Goal: Task Accomplishment & Management: Manage account settings

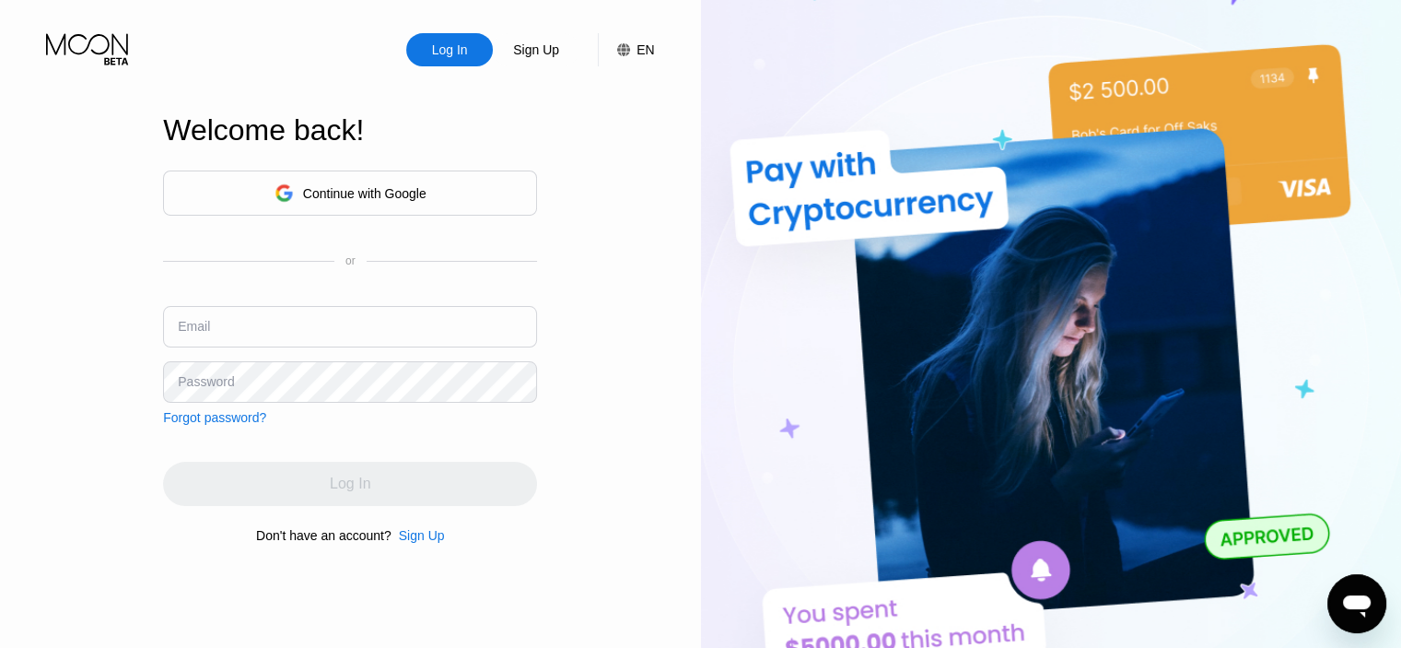
click at [439, 62] on div "Log In" at bounding box center [449, 49] width 87 height 33
click at [371, 186] on div "Continue with Google" at bounding box center [364, 193] width 123 height 15
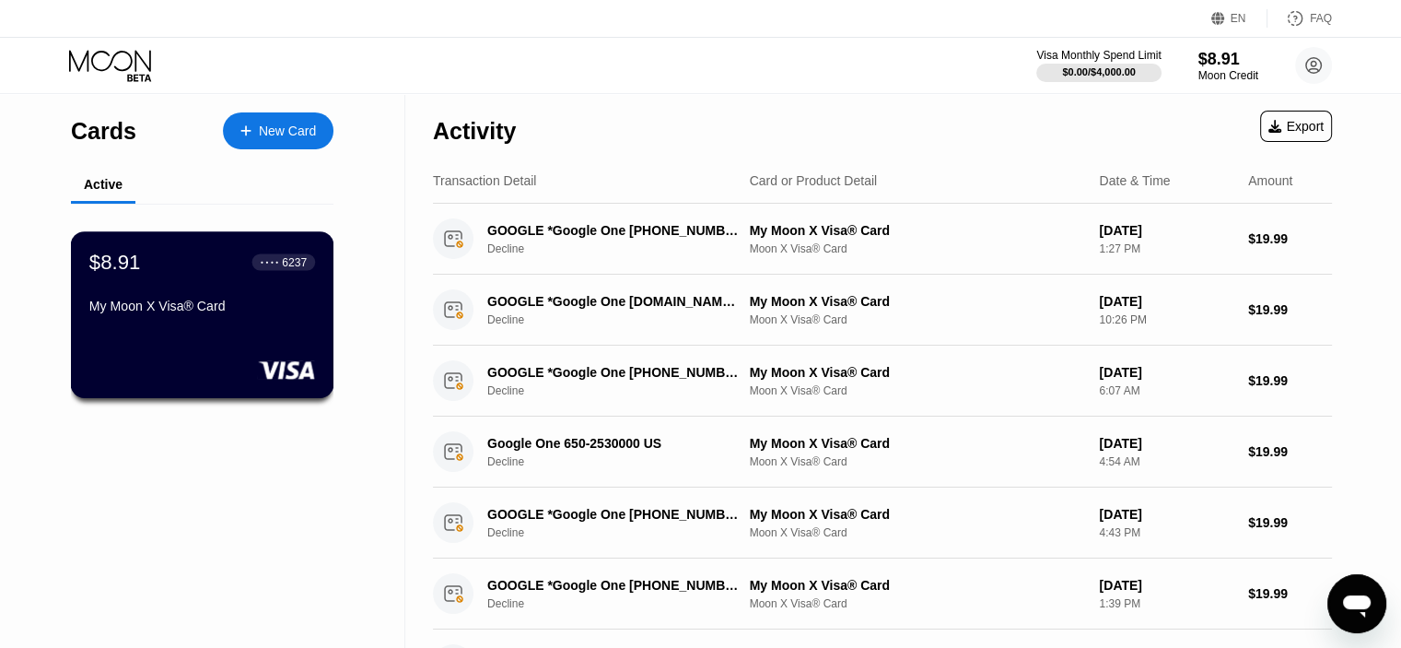
click at [202, 300] on div "$8.91 ● ● ● ● 6237 My Moon X Visa® Card" at bounding box center [202, 285] width 226 height 71
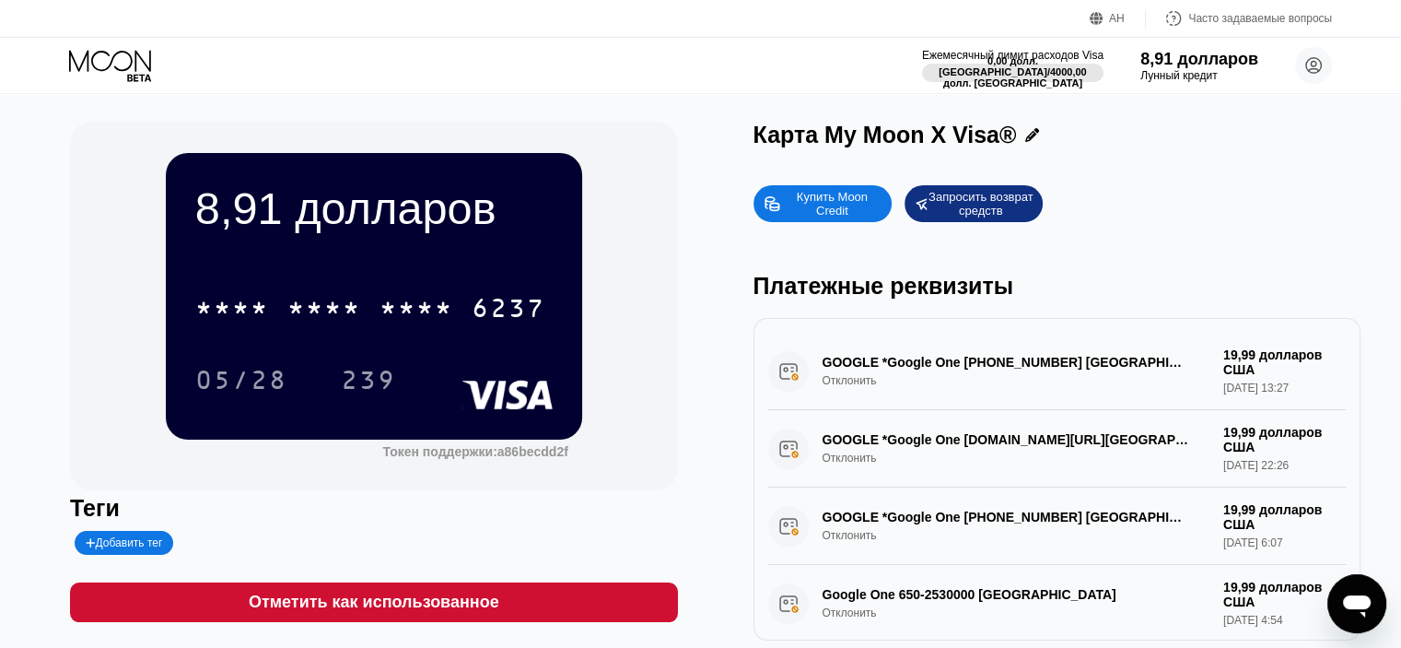
click at [781, 48] on div "Ежемесячный лимит расходов Visa 0,00 долл. США / 4000,00 долл. США 8,91 долларо…" at bounding box center [700, 65] width 1401 height 55
click at [1315, 62] on icon at bounding box center [1314, 66] width 10 height 10
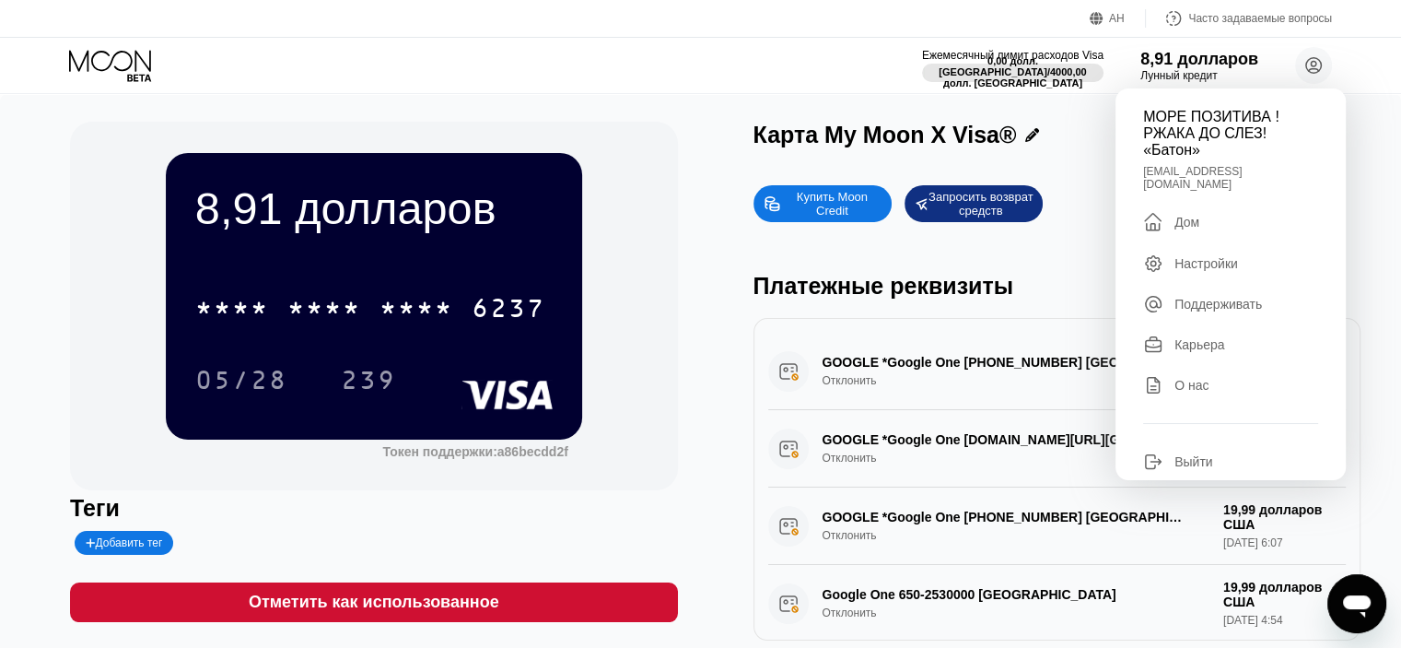
click at [796, 63] on div "Ежемесячный лимит расходов Visa 0,00 долл. США / 4000,00 долл. США 8,91 долларо…" at bounding box center [700, 65] width 1401 height 55
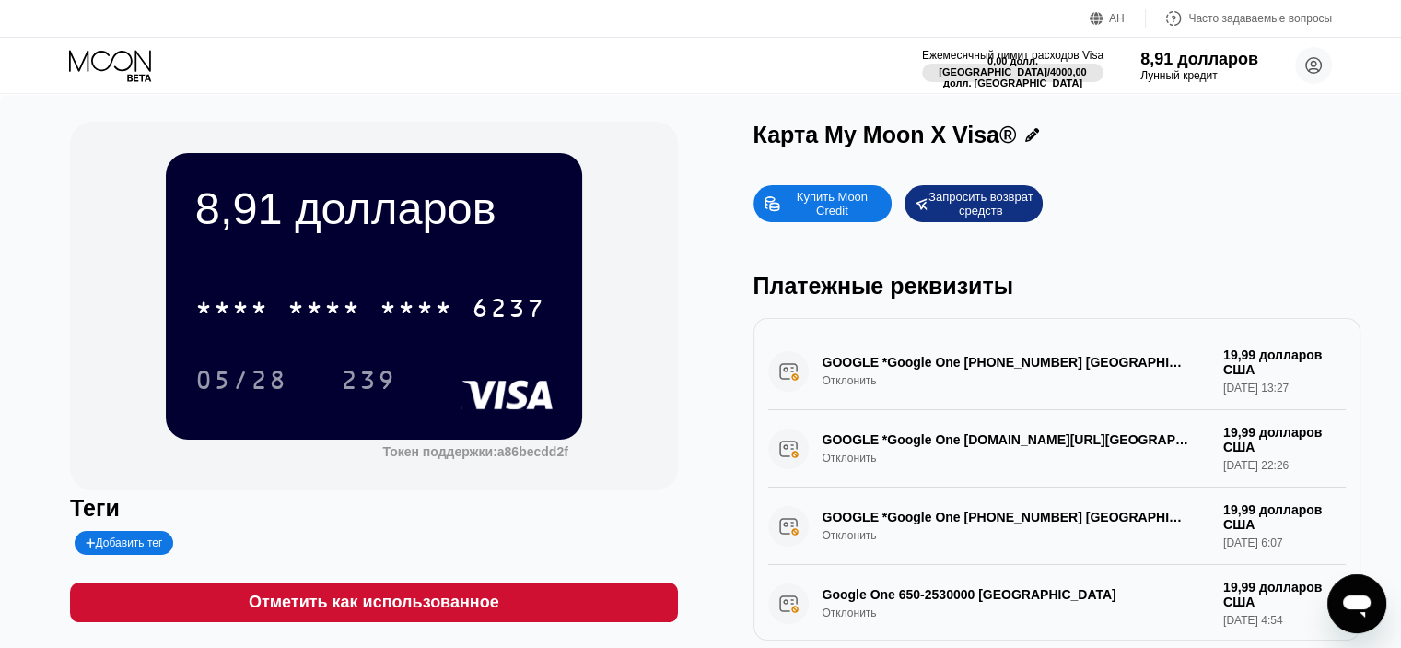
click at [1346, 597] on icon "Открытое окно обмена сообщениями" at bounding box center [1357, 606] width 28 height 22
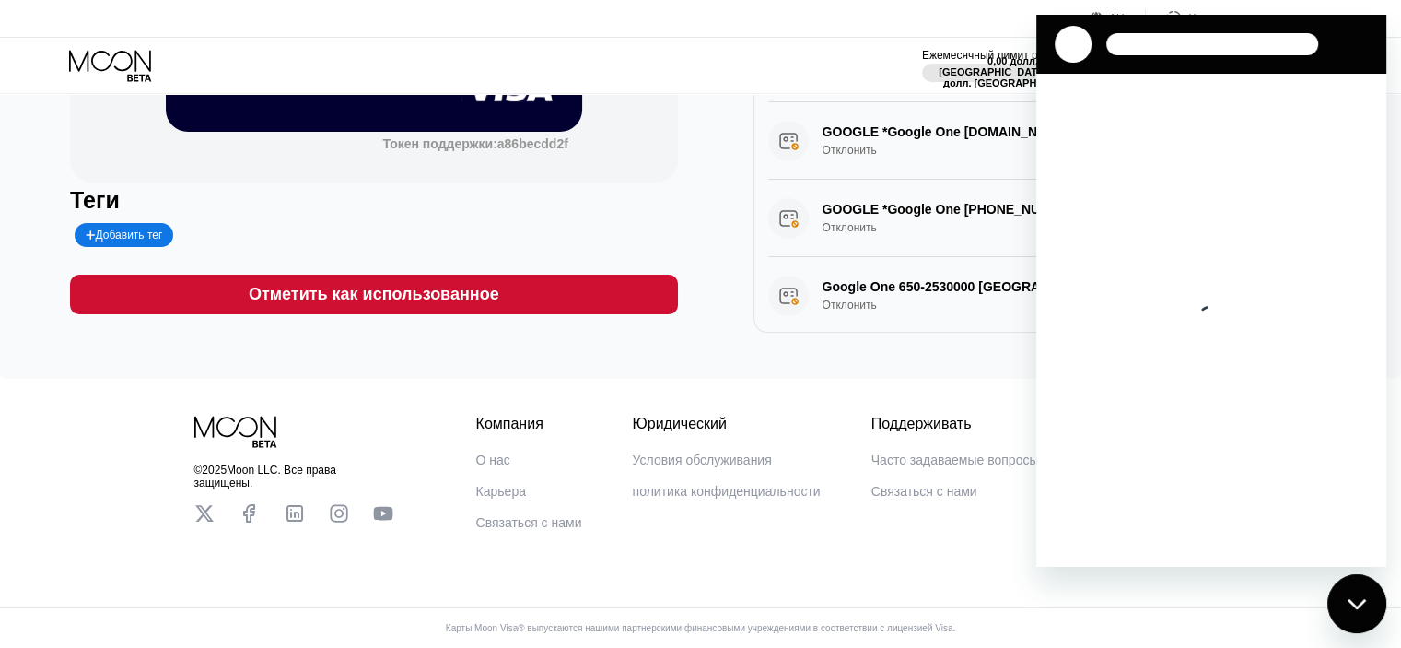
scroll to position [144, 0]
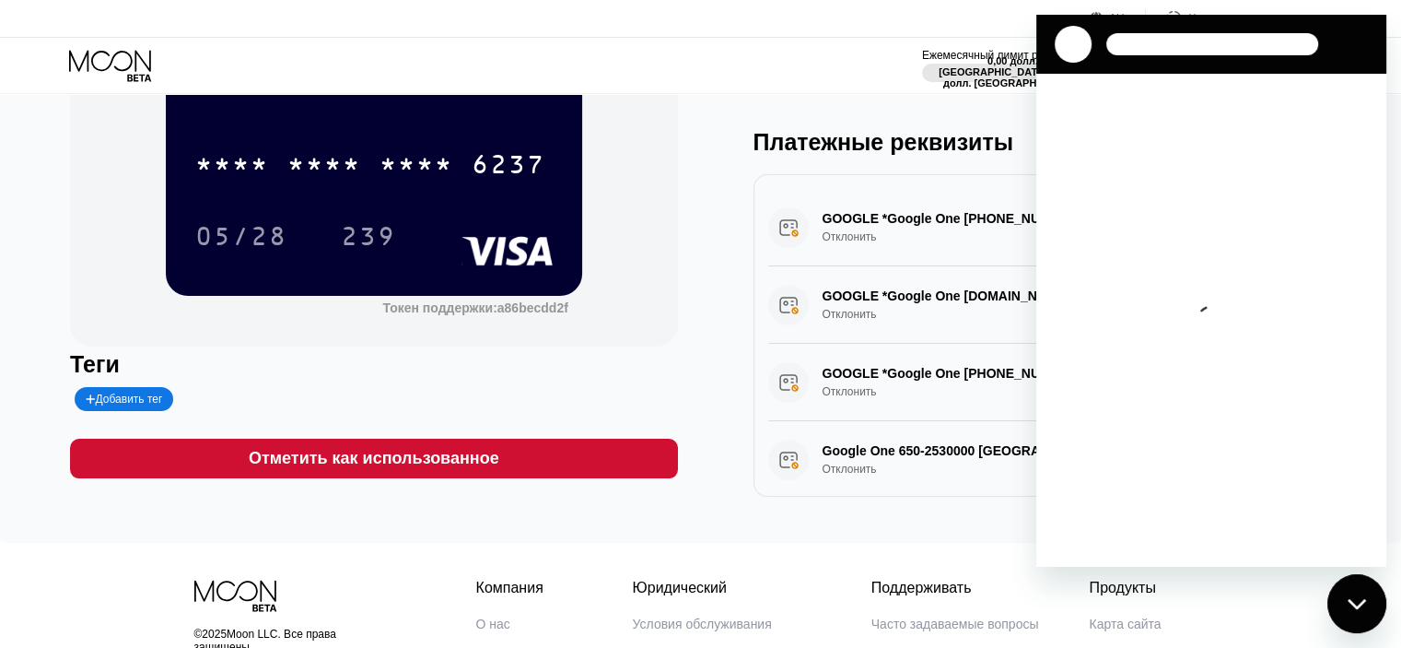
click at [1072, 47] on div at bounding box center [1073, 44] width 37 height 37
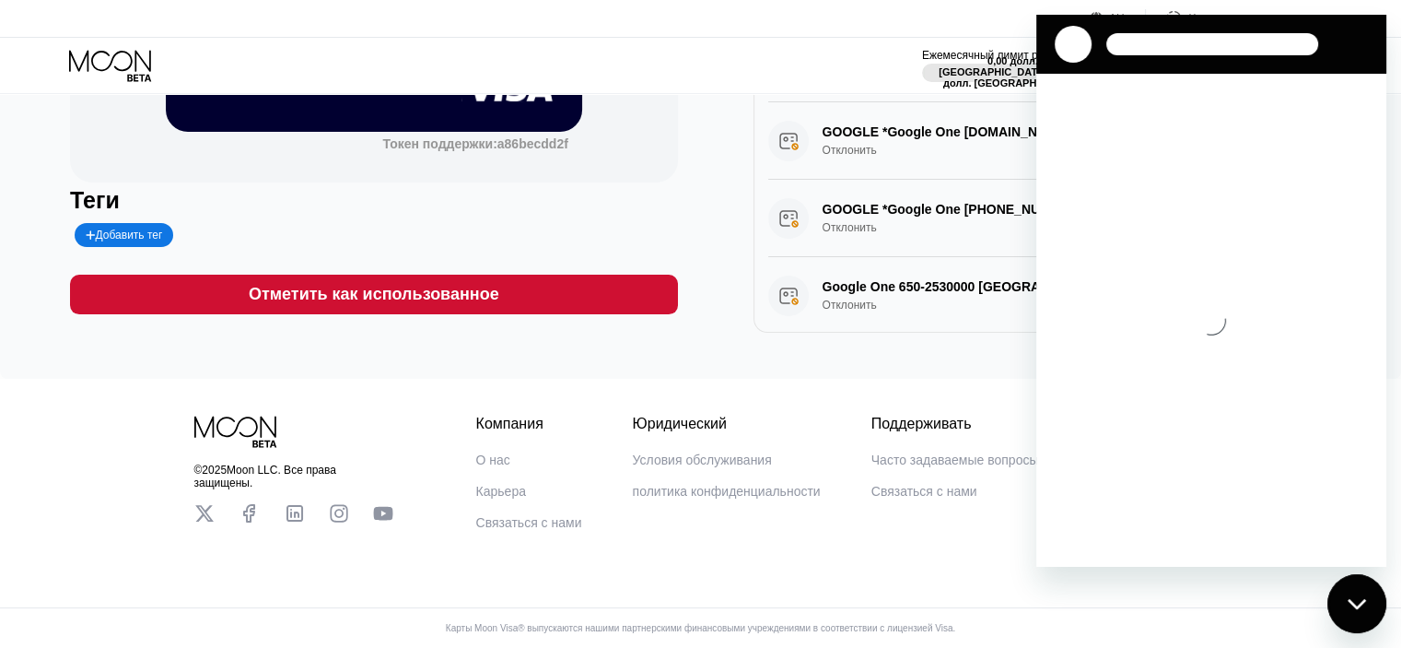
scroll to position [328, 0]
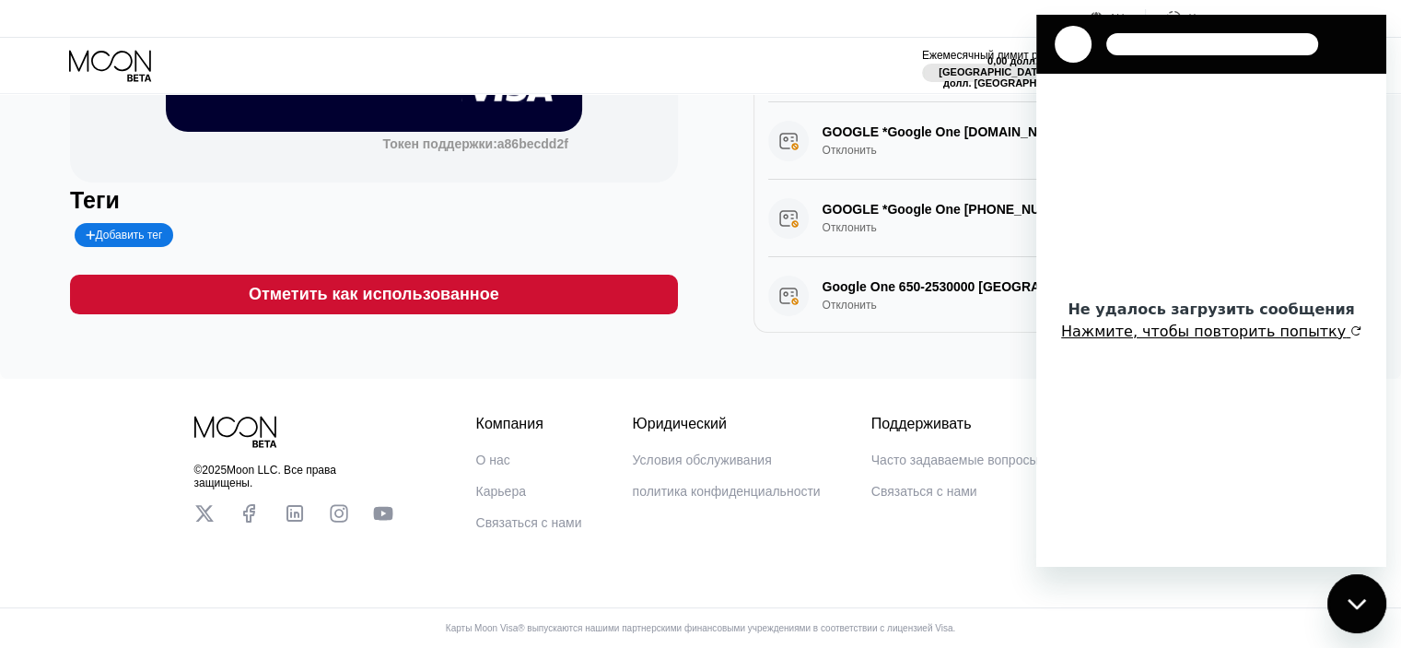
click at [1184, 337] on button "Нажмите, чтобы повторить попытку" at bounding box center [1211, 331] width 300 height 18
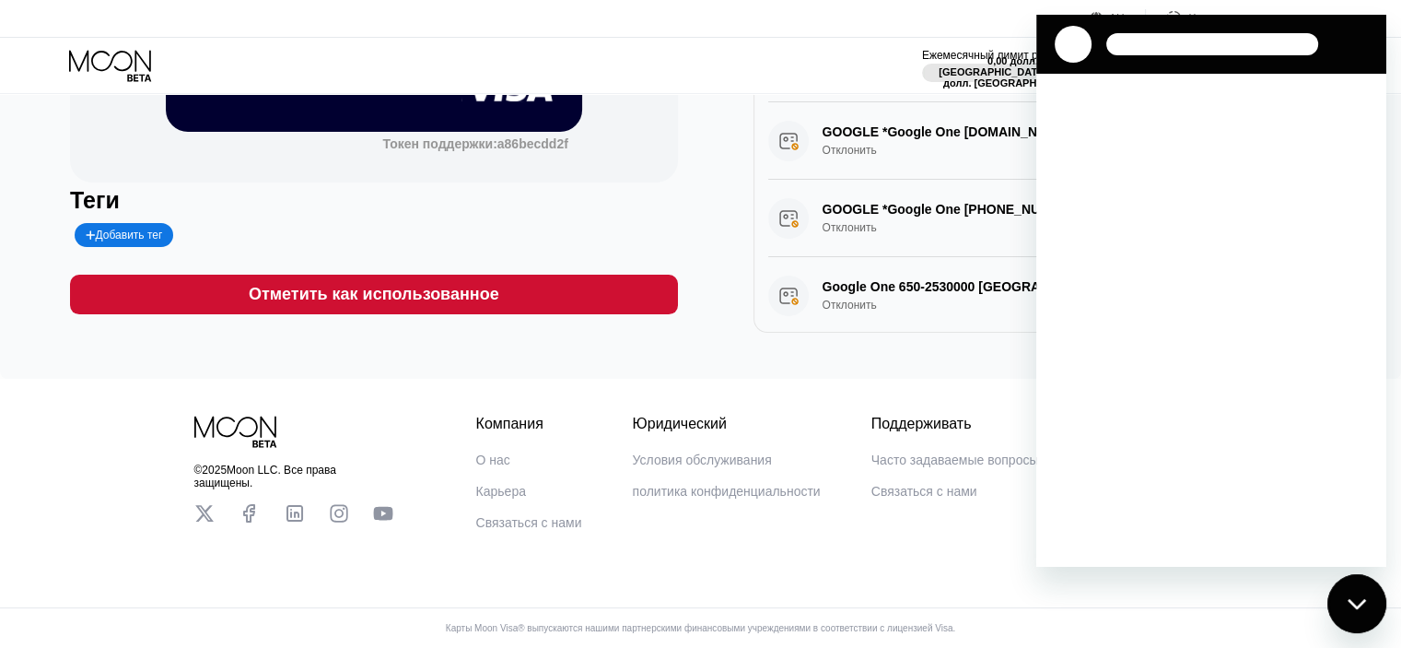
scroll to position [0, 0]
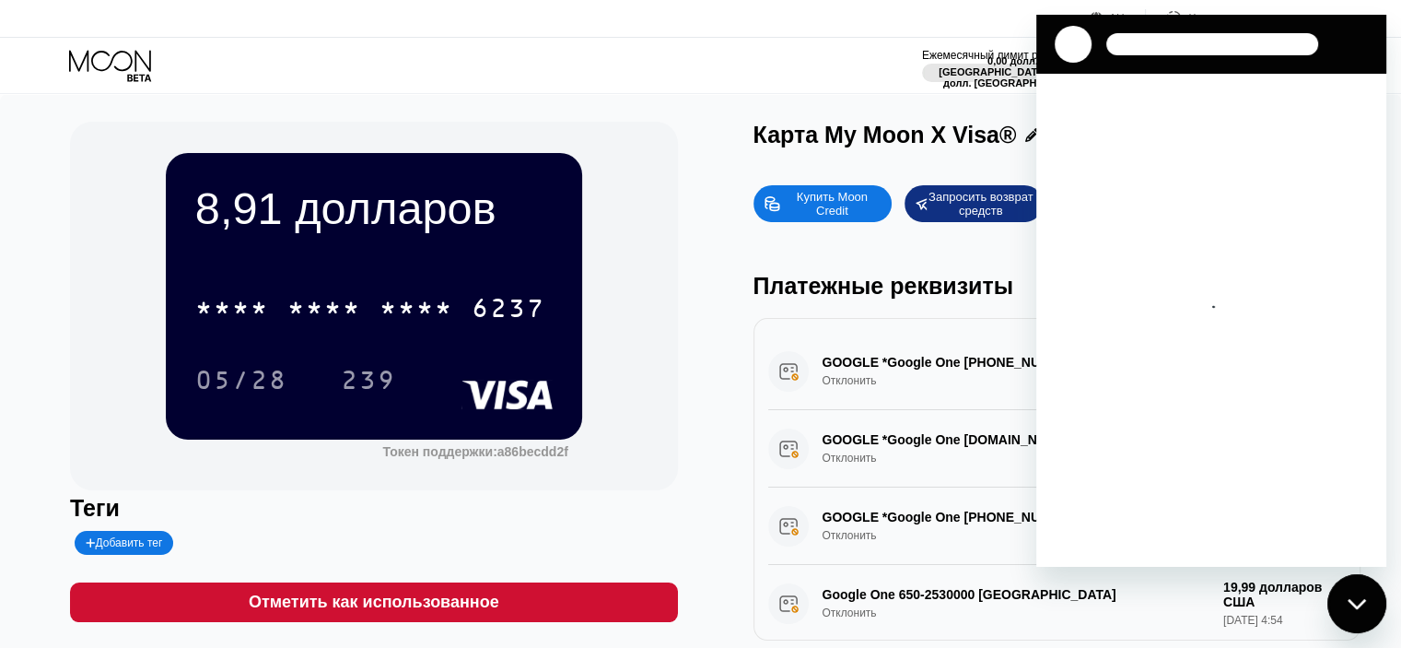
click at [838, 11] on div "АН Язык Выберите элемент Сохранять Часто задаваемые вопросы" at bounding box center [700, 19] width 1401 height 38
click at [1361, 609] on icon "Закрыть окно обмена сообщениями" at bounding box center [1357, 604] width 19 height 12
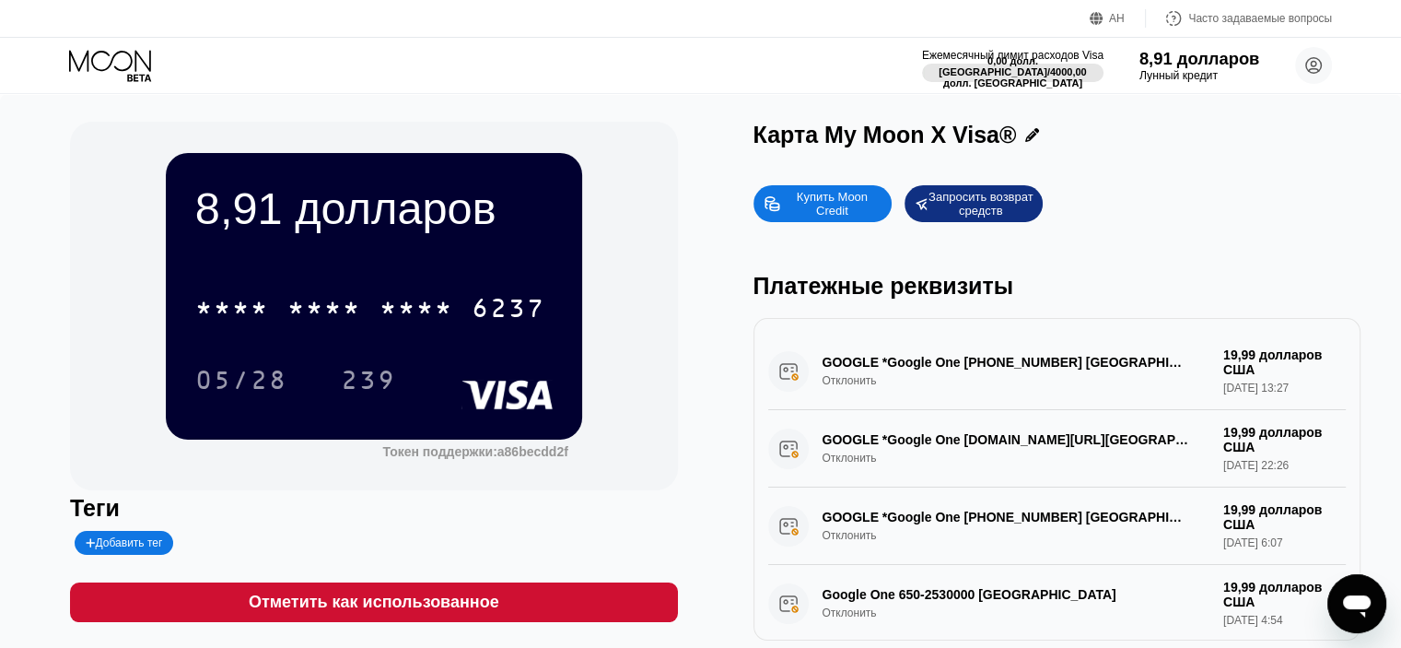
click at [1187, 58] on font "8,91 долларов" at bounding box center [1200, 58] width 121 height 18
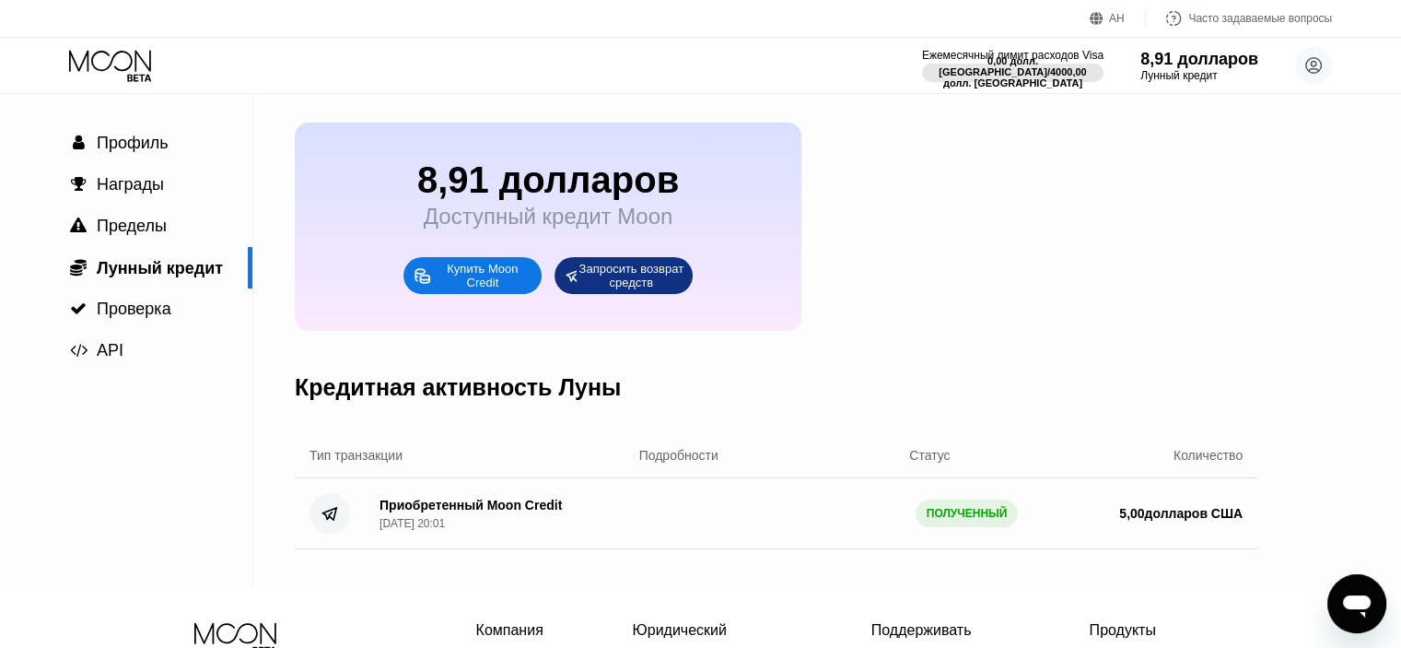
scroll to position [92, 0]
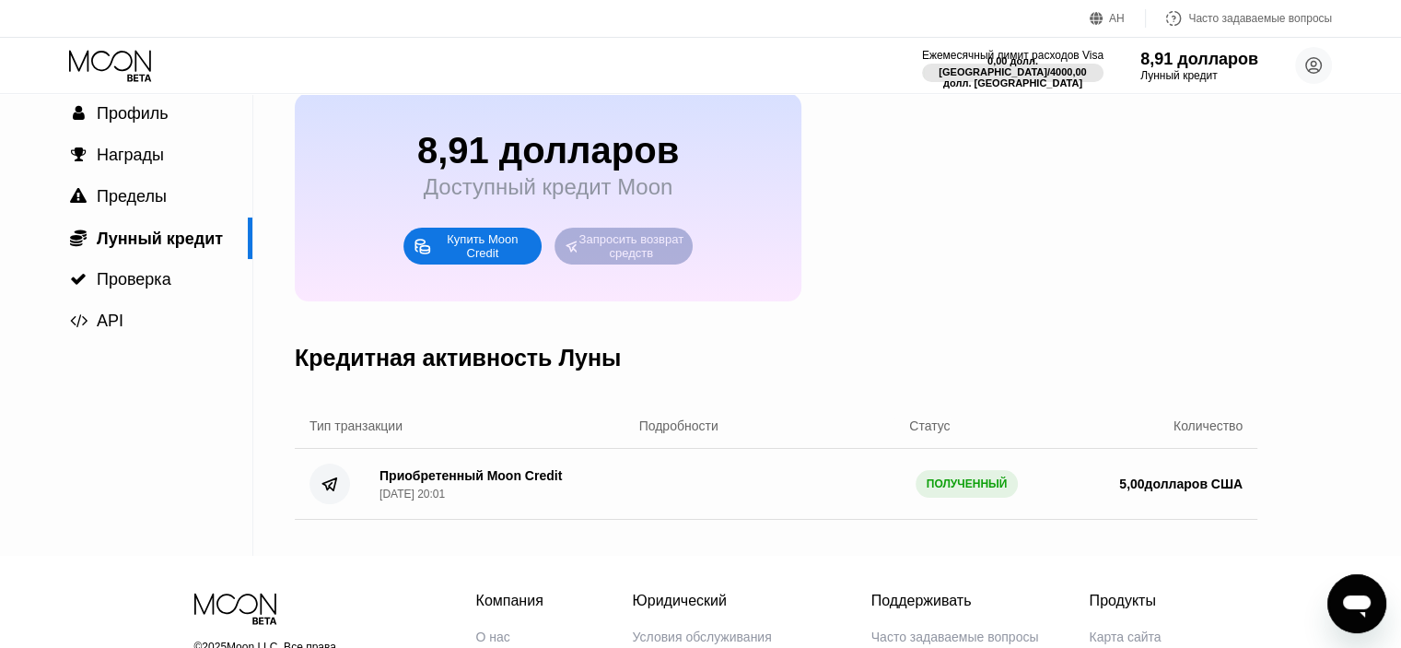
click at [622, 253] on font "Запросить возврат средств" at bounding box center [633, 246] width 108 height 28
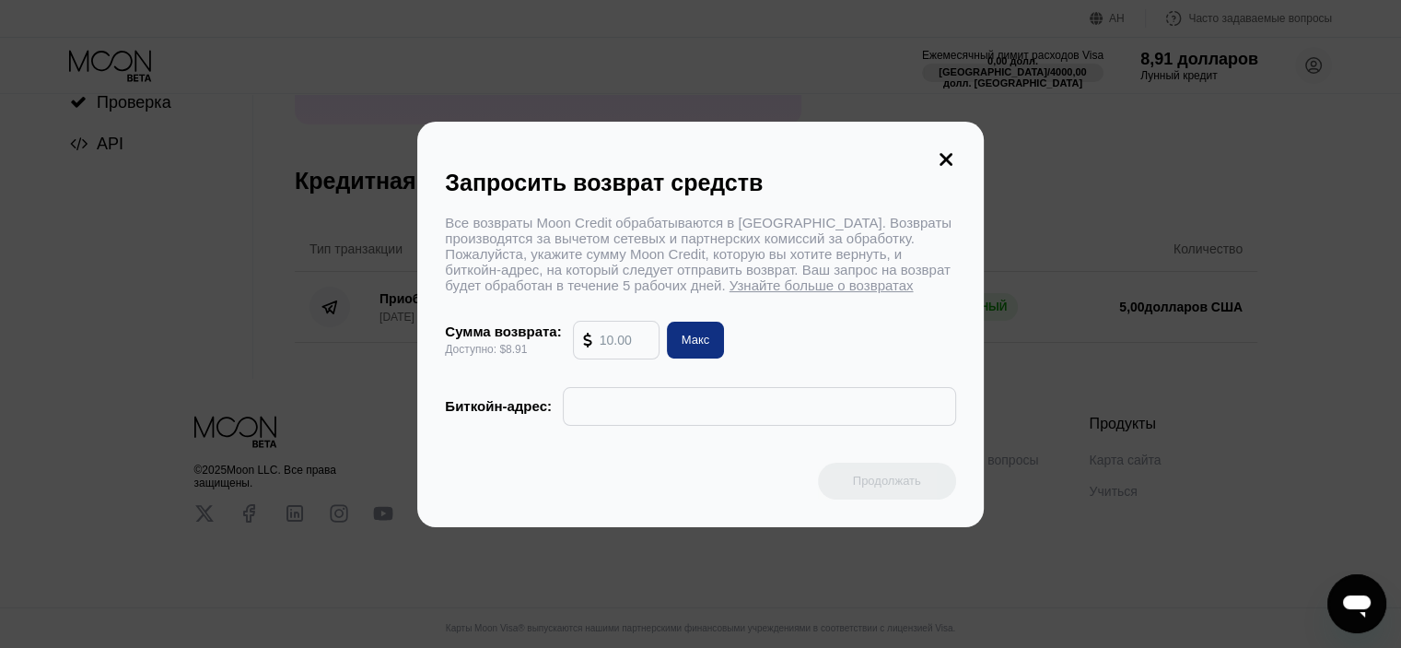
scroll to position [184, 0]
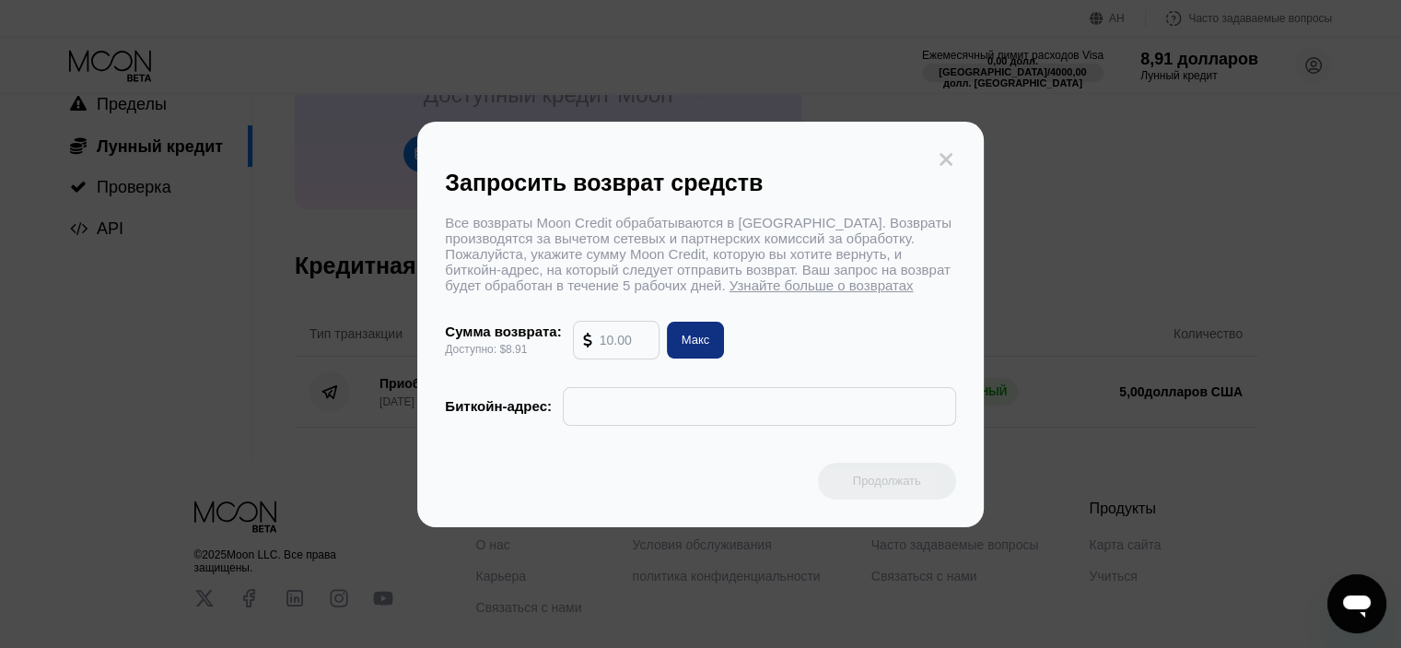
click at [942, 150] on icon at bounding box center [946, 159] width 20 height 20
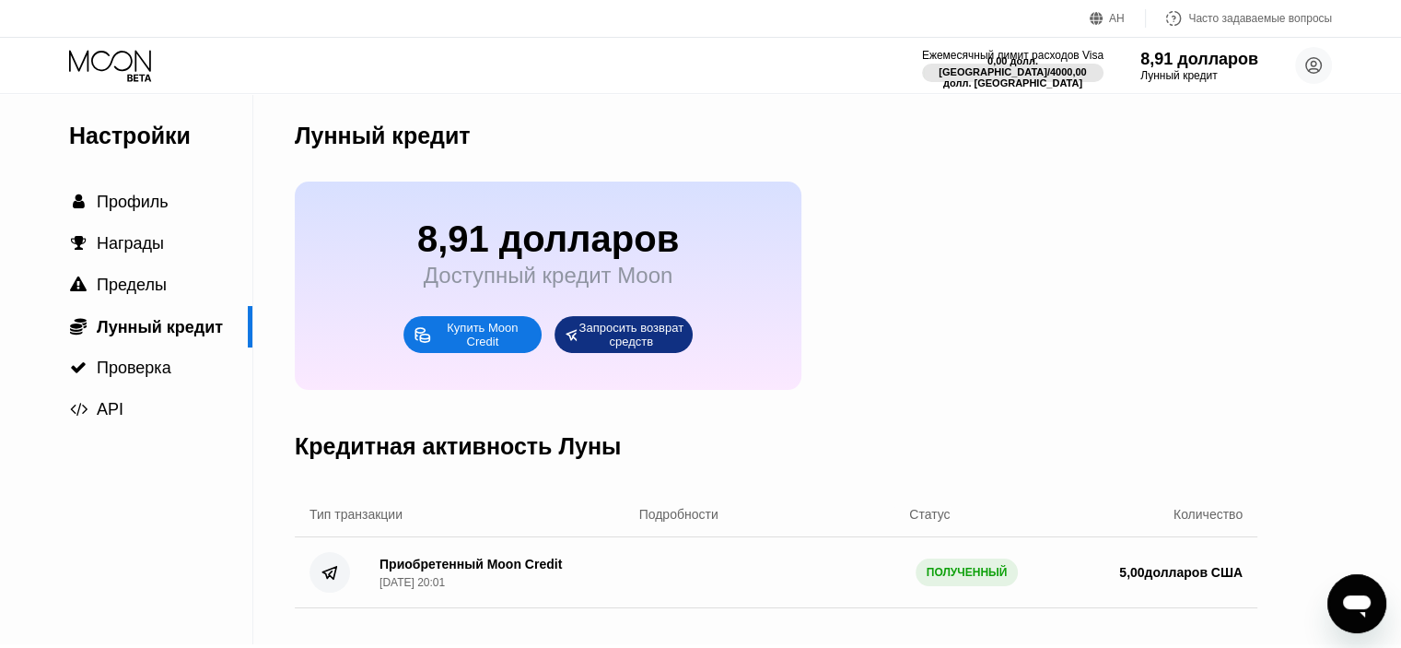
scroll to position [280, 0]
